Goal: Task Accomplishment & Management: Complete application form

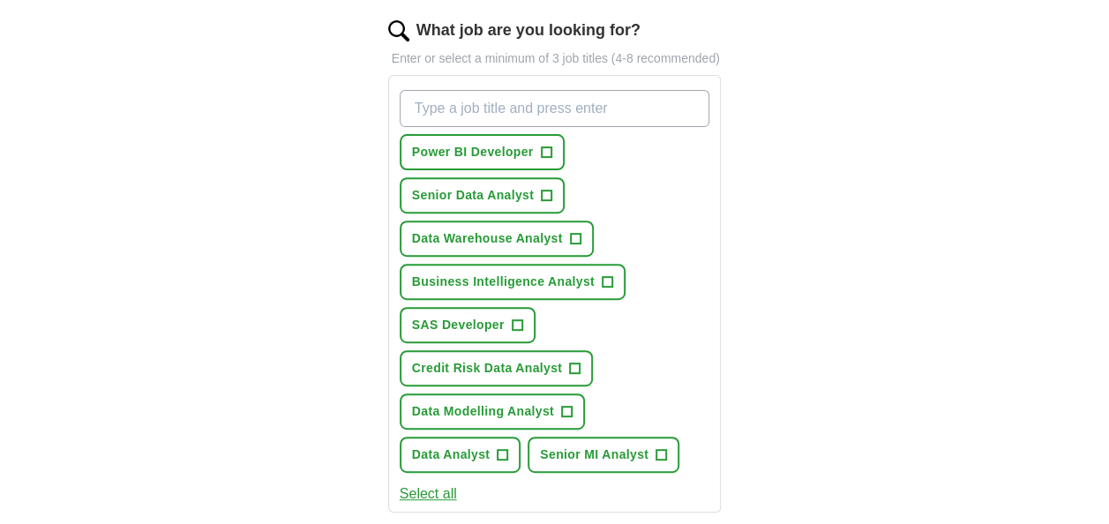
scroll to position [263, 0]
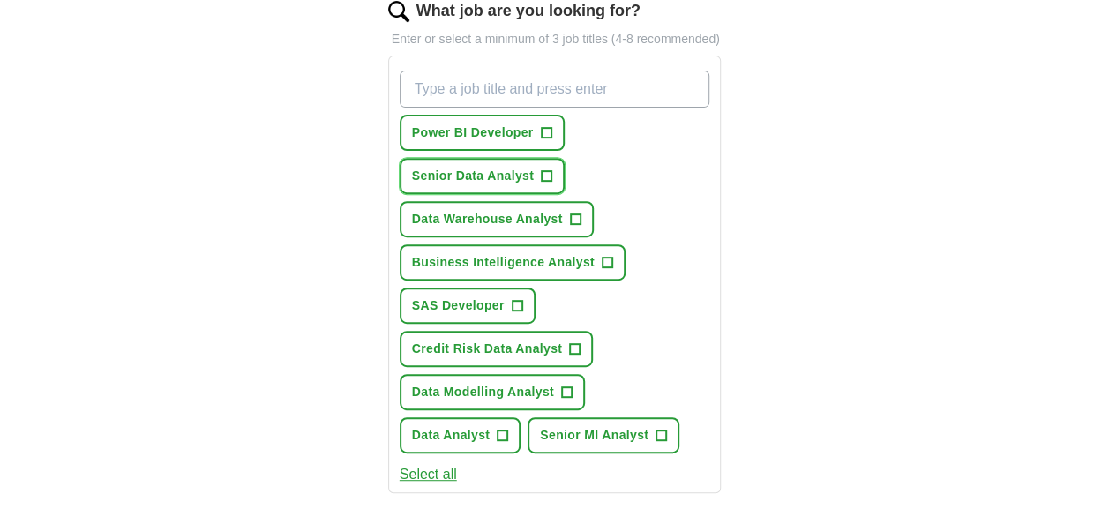
click at [547, 171] on span "+" at bounding box center [547, 176] width 11 height 14
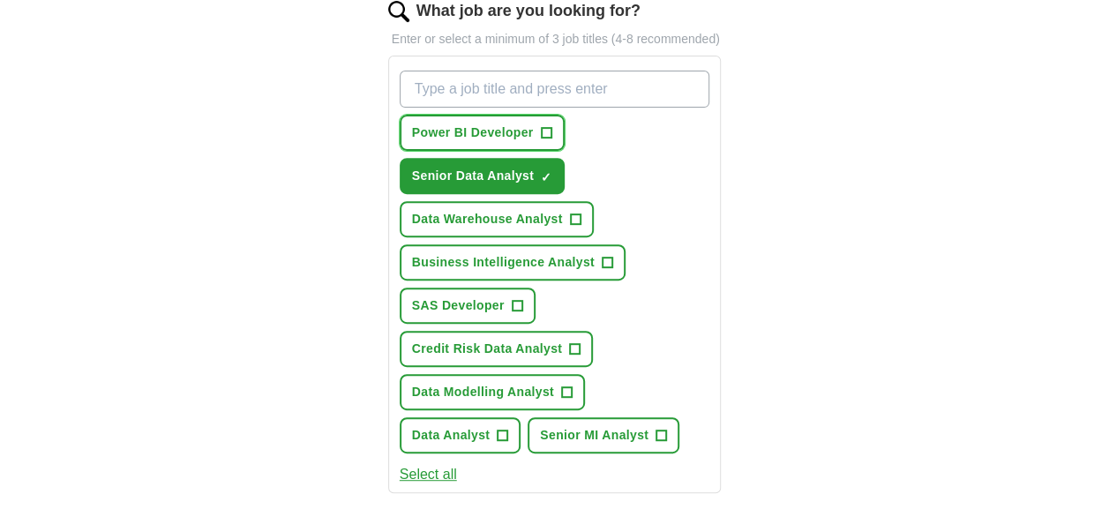
click at [547, 133] on span "+" at bounding box center [546, 133] width 11 height 14
click at [607, 257] on span "+" at bounding box center [607, 263] width 11 height 14
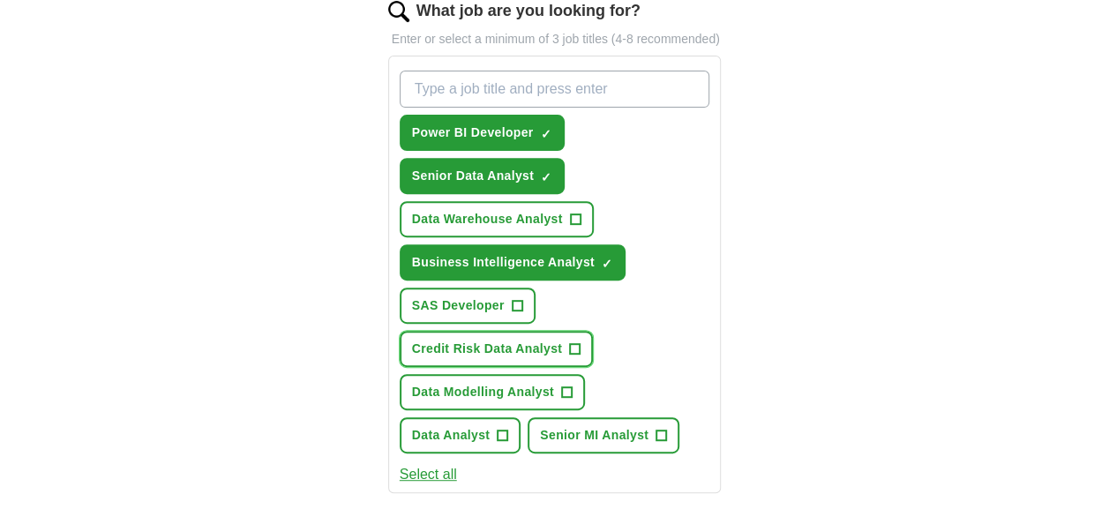
click at [573, 343] on span "+" at bounding box center [575, 349] width 11 height 14
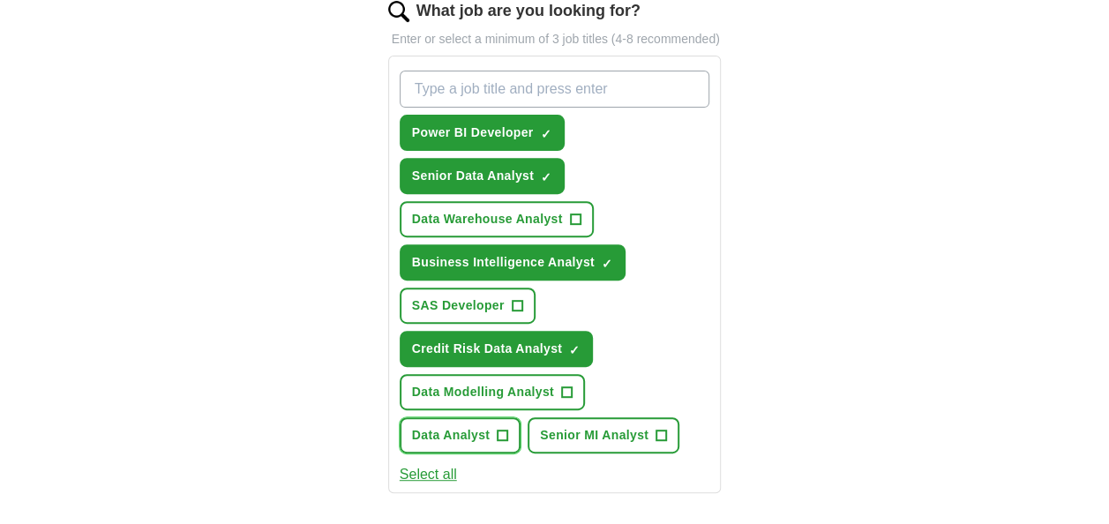
click at [500, 441] on span "+" at bounding box center [503, 436] width 11 height 14
click at [658, 436] on span "+" at bounding box center [661, 436] width 11 height 14
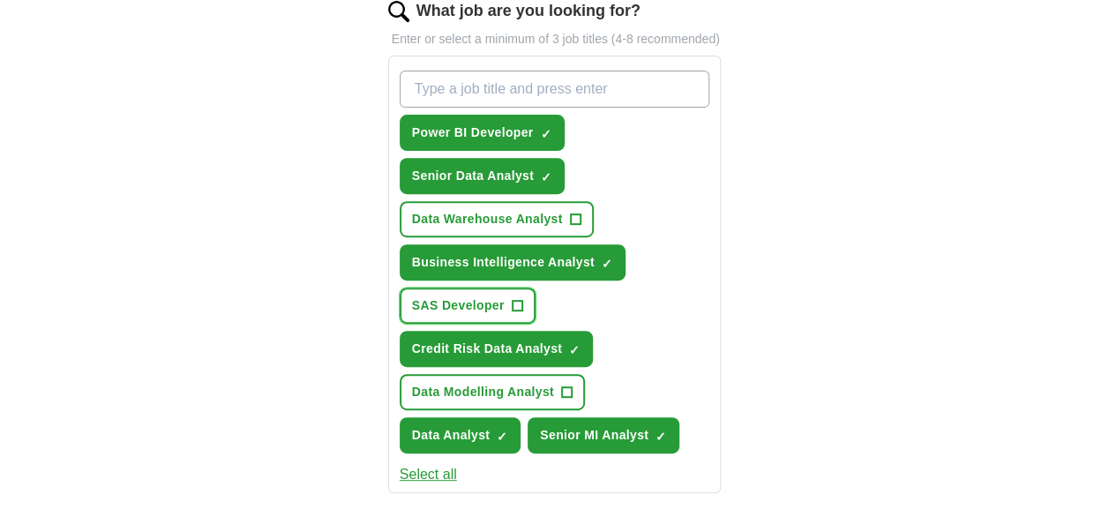
click at [518, 302] on span "+" at bounding box center [517, 306] width 11 height 14
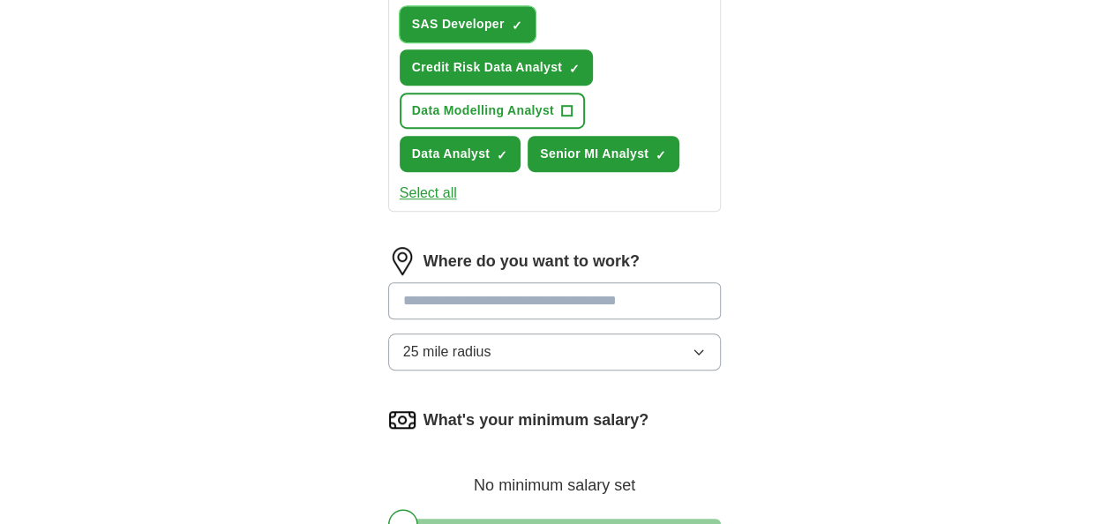
scroll to position [553, 0]
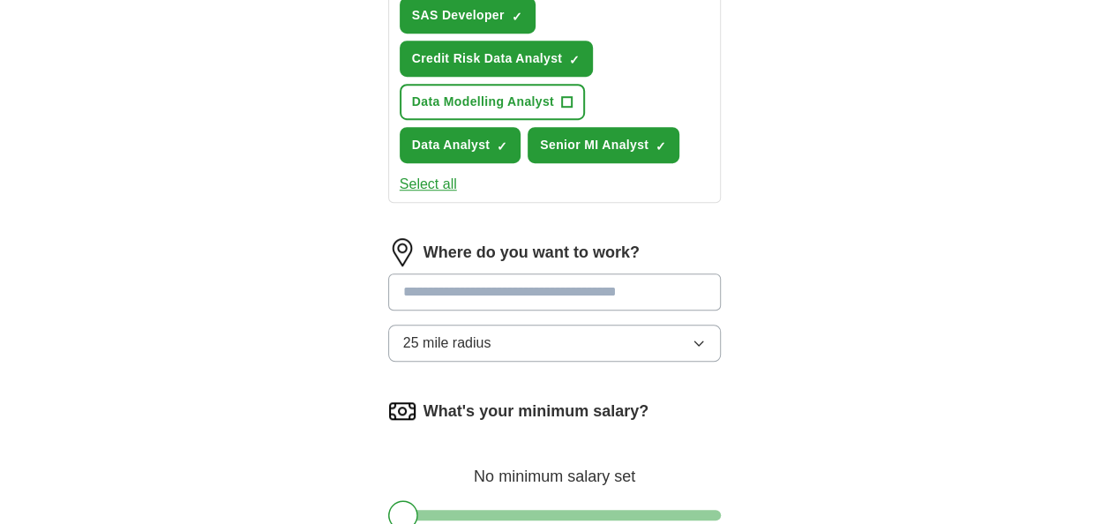
click at [670, 292] on input at bounding box center [554, 291] width 333 height 37
type input "******"
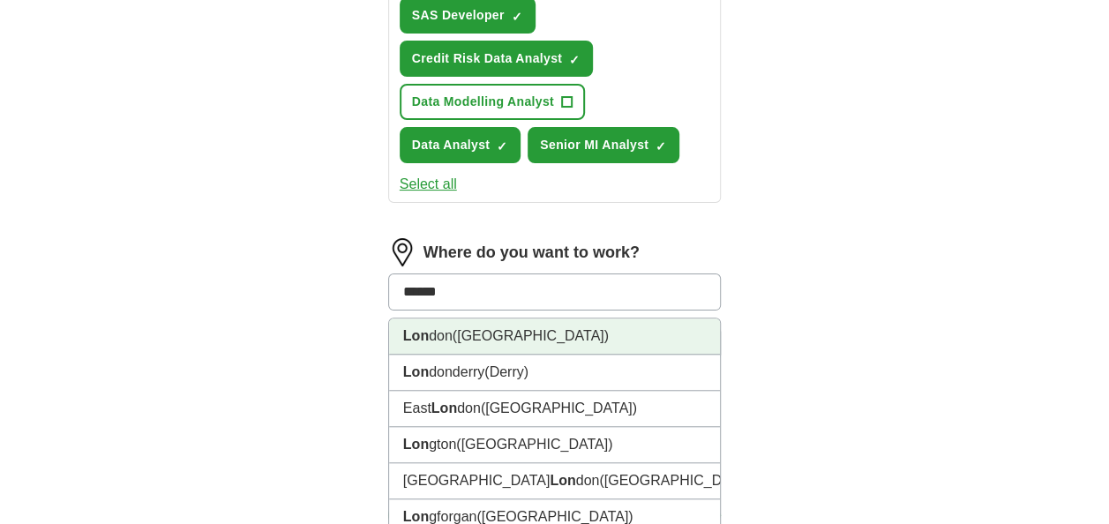
click at [524, 331] on li "Lon don ([GEOGRAPHIC_DATA])" at bounding box center [555, 336] width 332 height 36
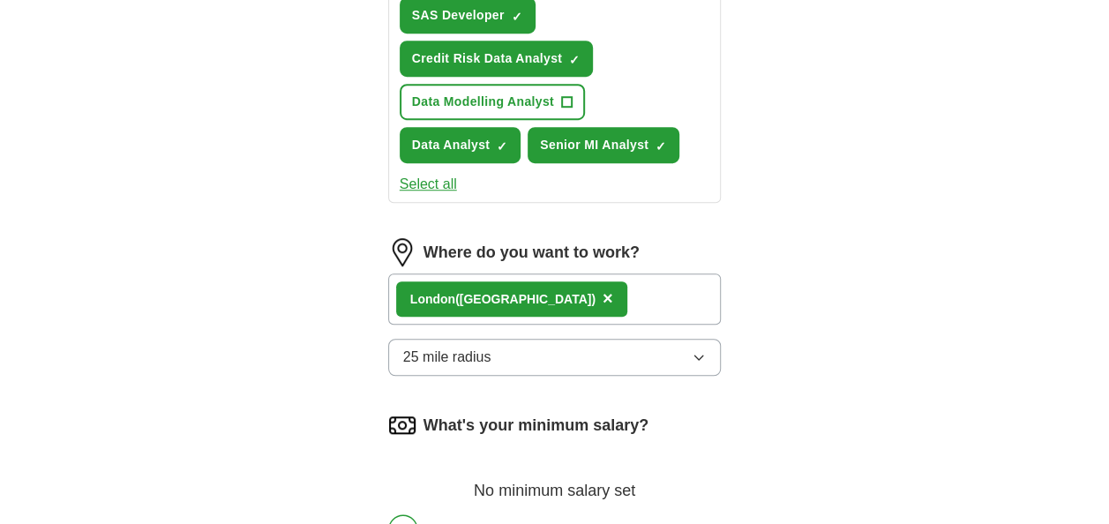
click at [516, 356] on button "25 mile radius" at bounding box center [554, 357] width 333 height 37
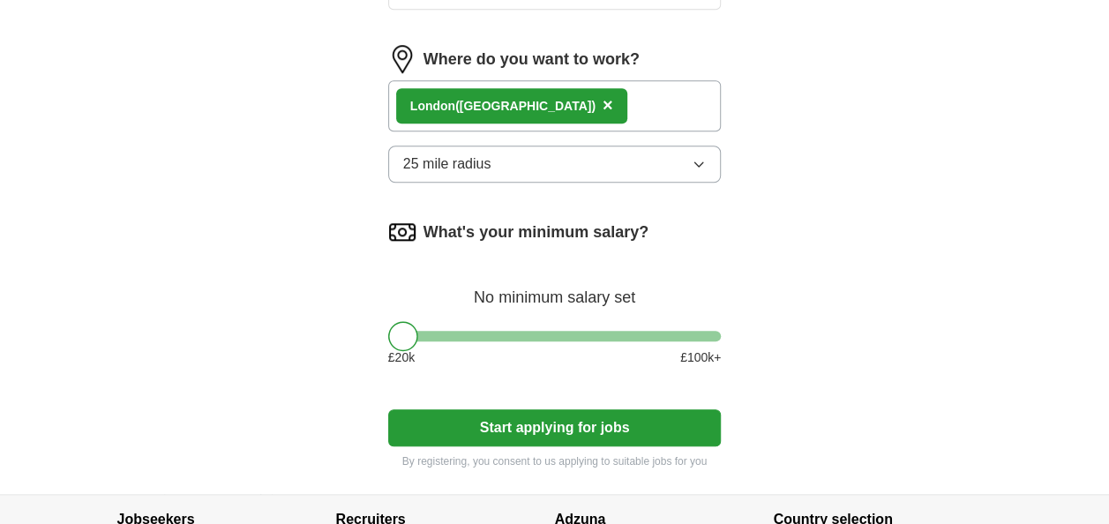
scroll to position [762, 0]
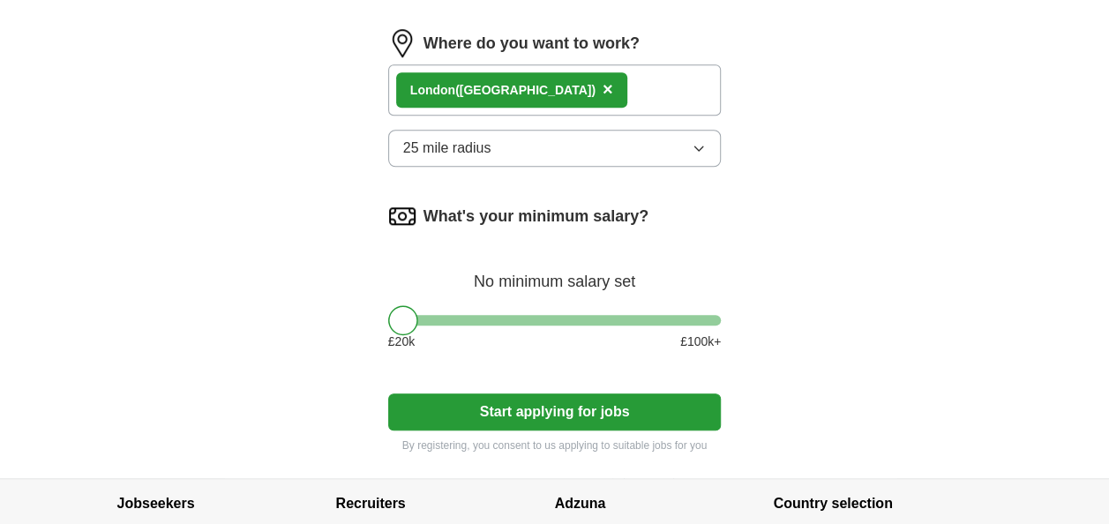
click at [678, 150] on button "25 mile radius" at bounding box center [554, 148] width 333 height 37
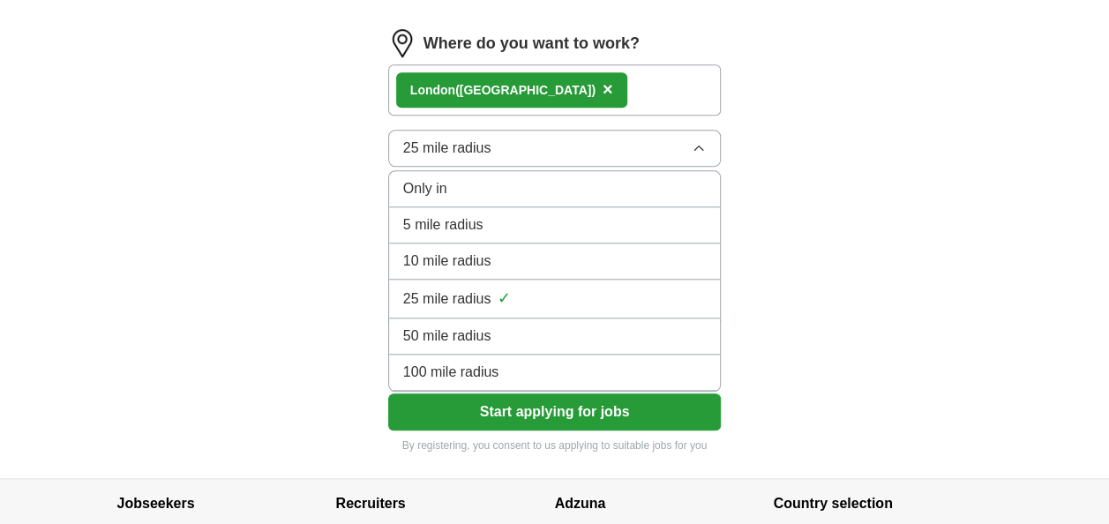
click at [639, 365] on div "100 mile radius" at bounding box center [554, 372] width 303 height 21
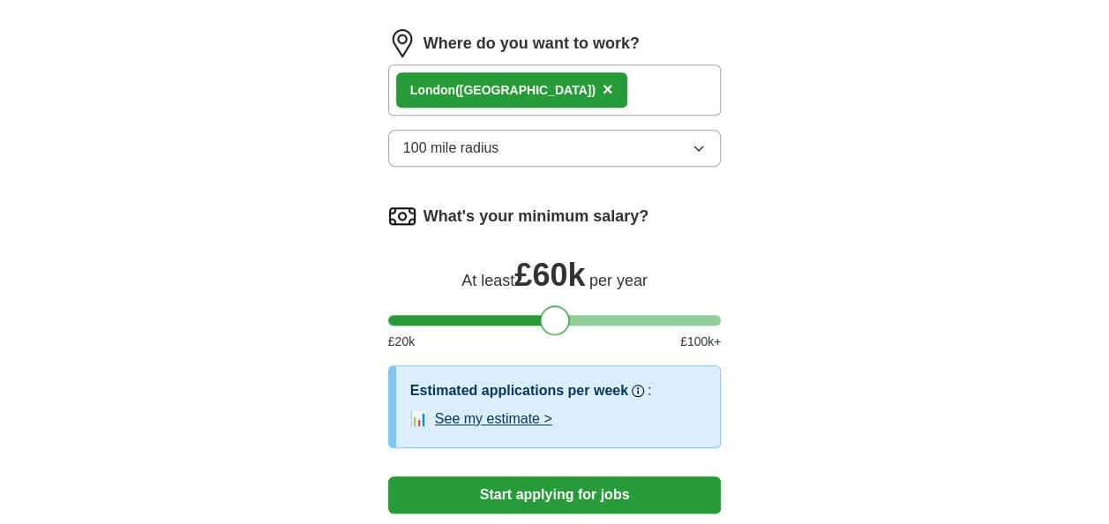
drag, startPoint x: 402, startPoint y: 314, endPoint x: 556, endPoint y: 313, distance: 153.5
click at [556, 313] on div at bounding box center [555, 320] width 30 height 30
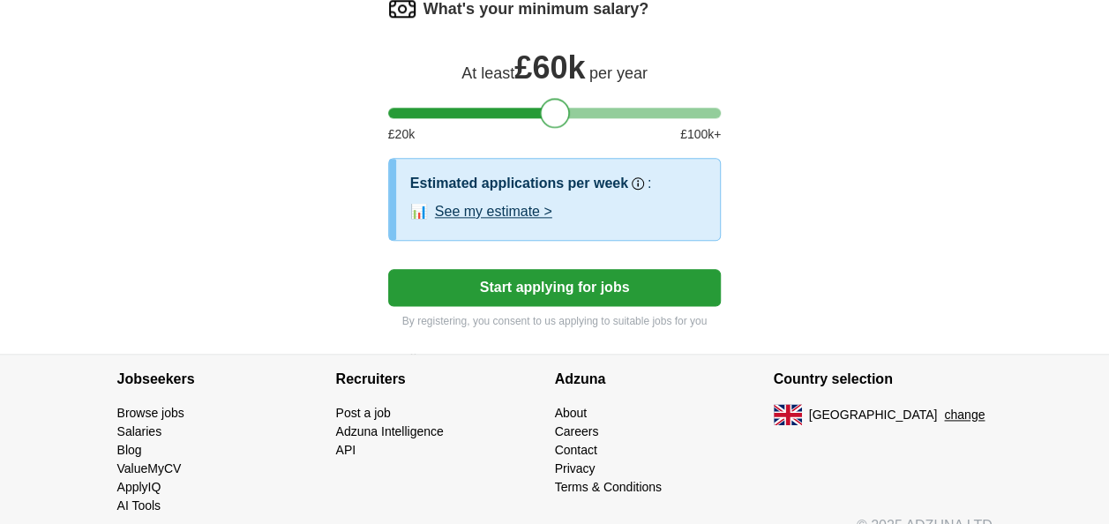
scroll to position [992, 0]
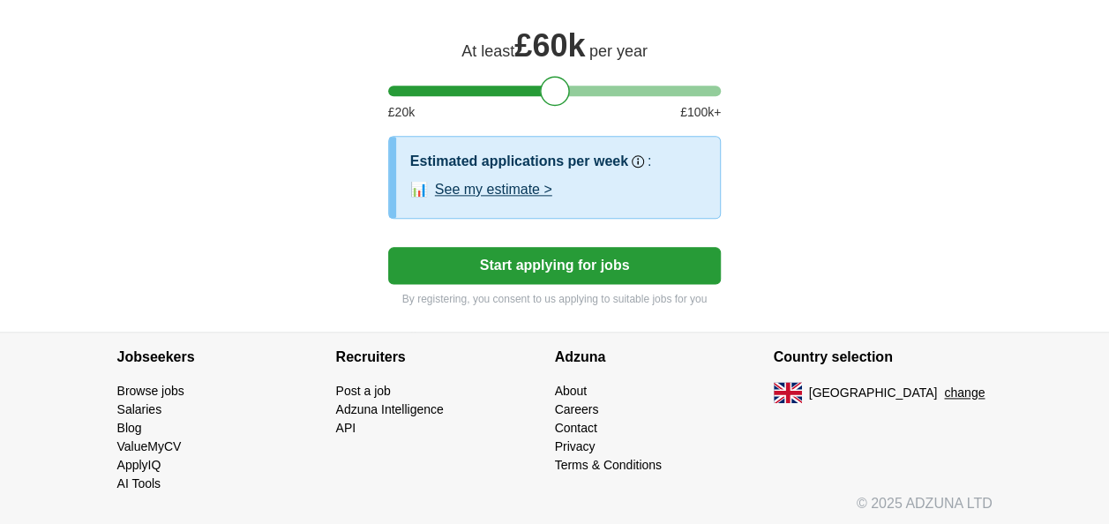
click at [653, 259] on button "Start applying for jobs" at bounding box center [554, 265] width 333 height 37
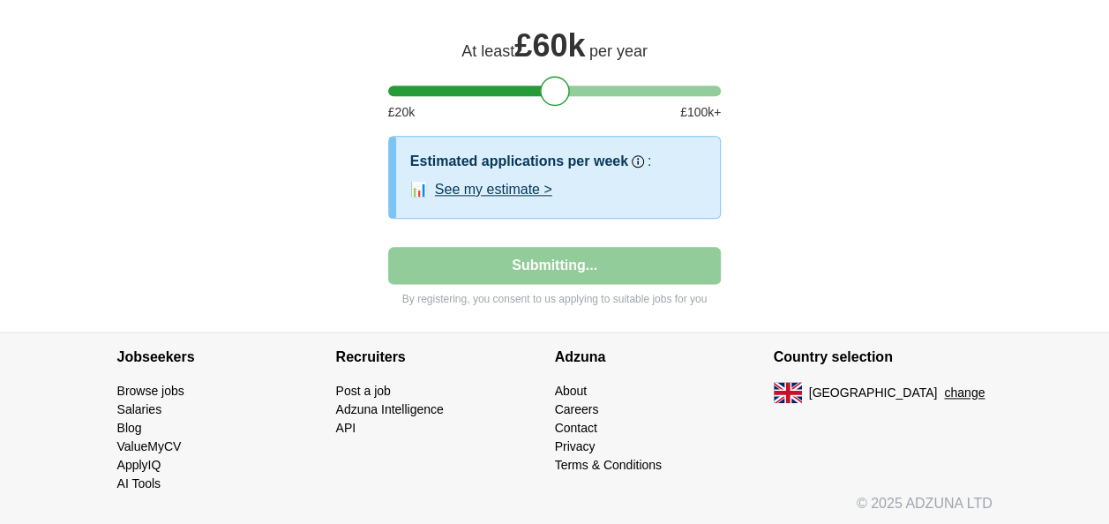
scroll to position [933, 0]
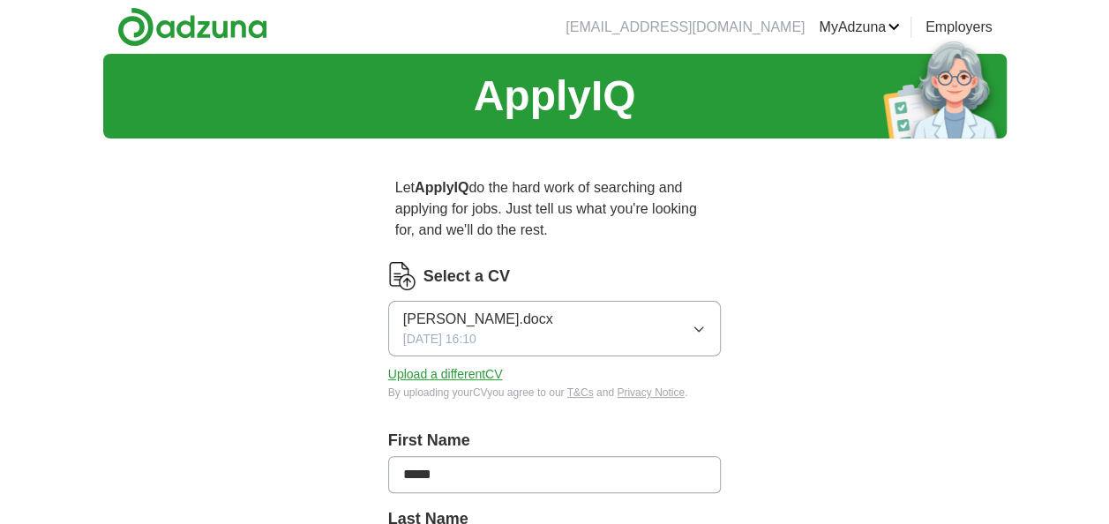
click at [663, 325] on button "Reddy Madhavi Kesi.docx 03/09/2025, 16:10" at bounding box center [554, 329] width 333 height 56
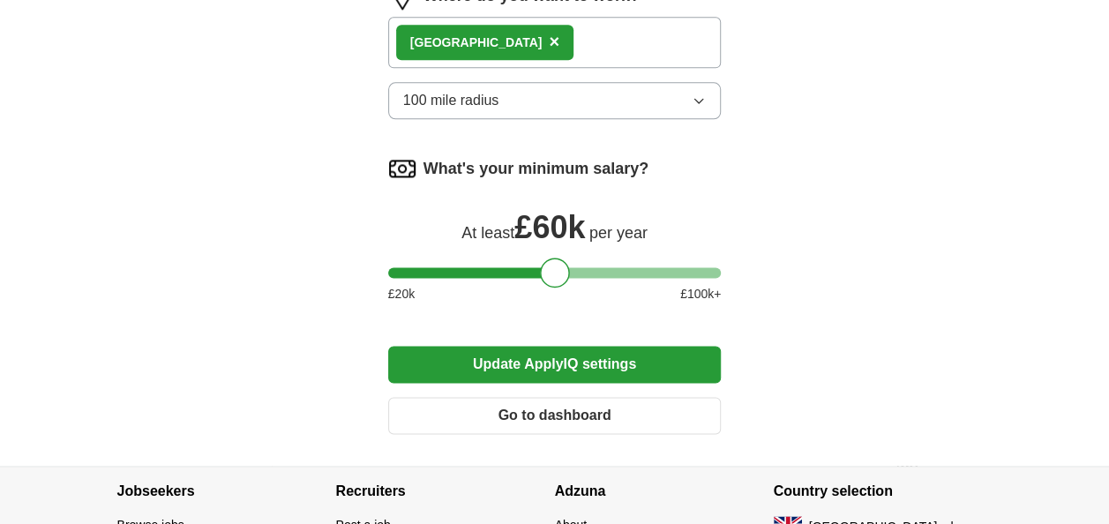
scroll to position [1106, 0]
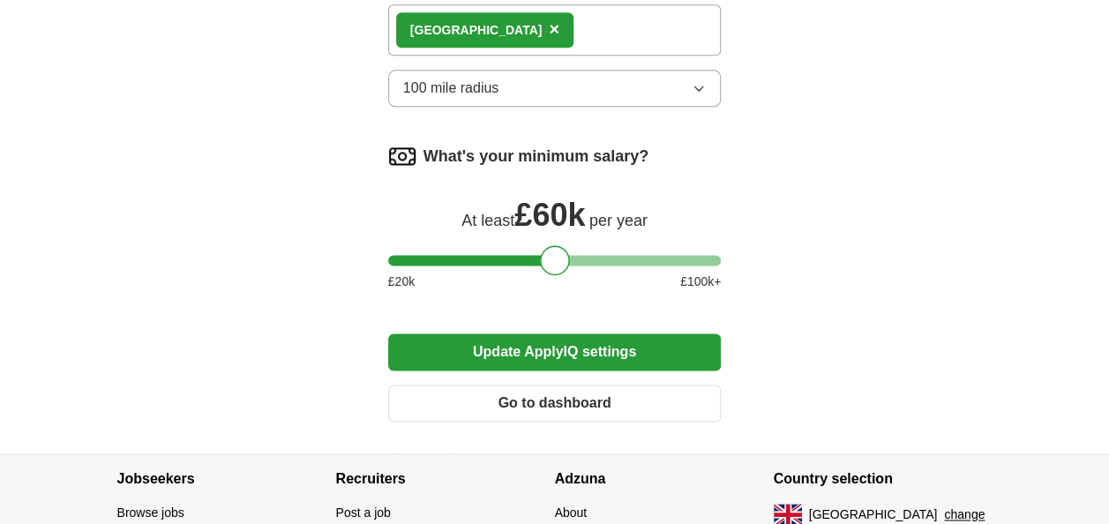
click at [707, 355] on button "Update ApplyIQ settings" at bounding box center [554, 351] width 333 height 37
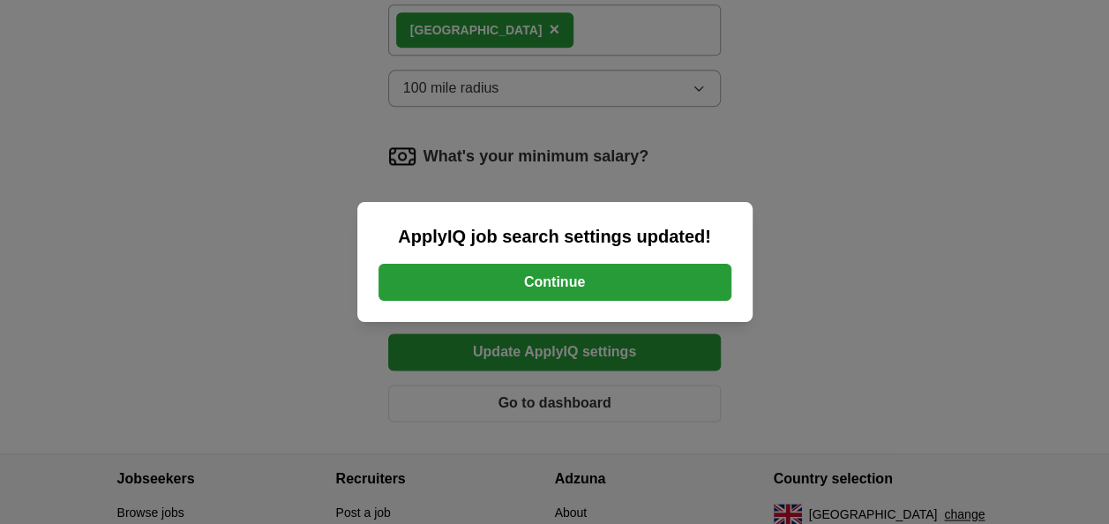
click at [699, 282] on button "Continue" at bounding box center [554, 282] width 353 height 37
